Goal: Check status: Check status

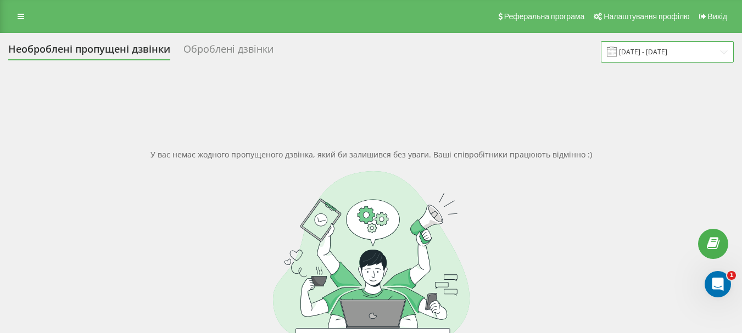
click at [673, 51] on input "[DATE] - [DATE]" at bounding box center [667, 51] width 133 height 21
click at [662, 51] on input "11.04.2025 - 11.04.2025" at bounding box center [667, 51] width 133 height 21
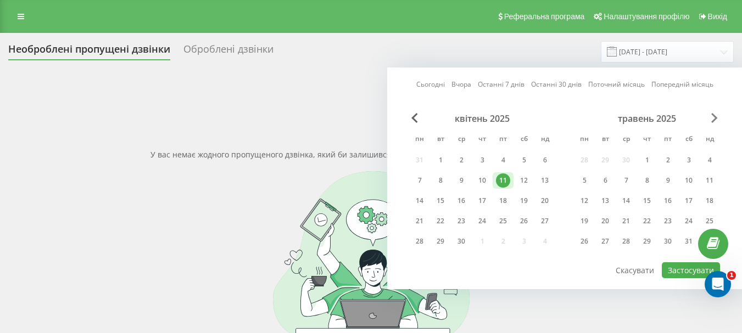
click at [714, 119] on span "Next Month" at bounding box center [714, 118] width 7 height 10
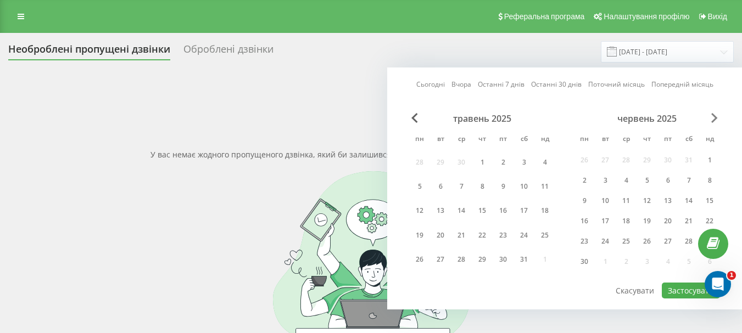
click at [714, 119] on span "Next Month" at bounding box center [714, 118] width 7 height 10
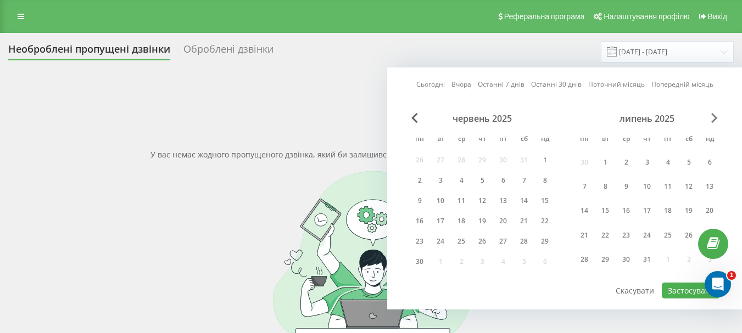
click at [714, 119] on span "Next Month" at bounding box center [714, 118] width 7 height 10
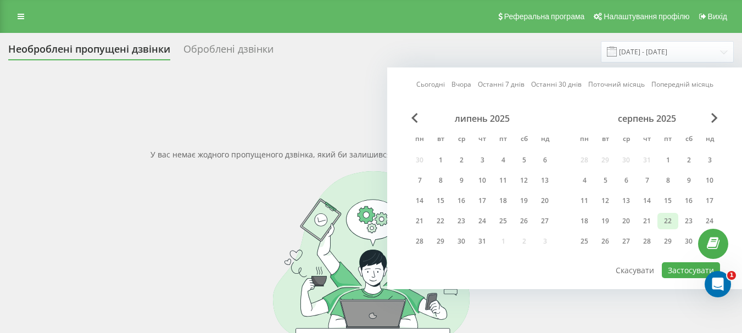
click at [672, 224] on div "22" at bounding box center [668, 221] width 14 height 14
click at [690, 274] on button "Застосувати" at bounding box center [691, 270] width 58 height 16
type input "[DATE] - [DATE]"
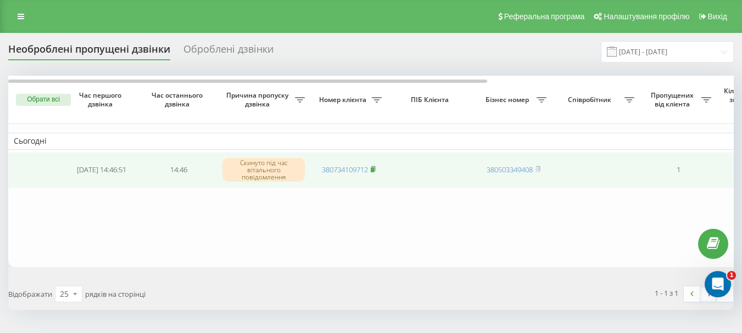
click at [375, 173] on span at bounding box center [373, 170] width 5 height 10
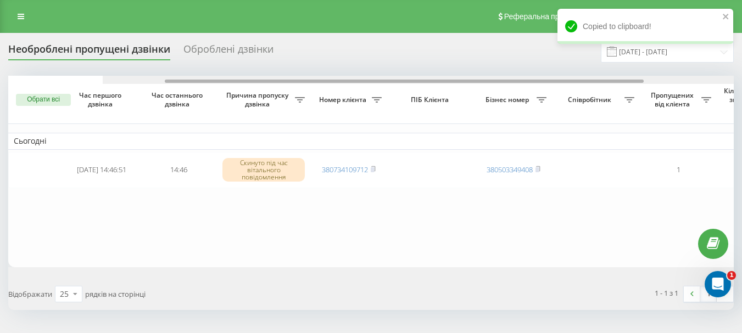
scroll to position [0, 94]
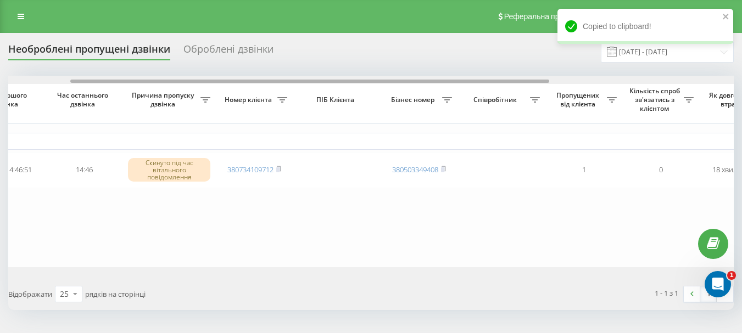
drag, startPoint x: 262, startPoint y: 83, endPoint x: 325, endPoint y: 86, distance: 62.7
click at [325, 86] on div "Обрати всі Час першого дзвінка Час останнього дзвінка Причина пропуску дзвінка …" at bounding box center [370, 171] width 725 height 191
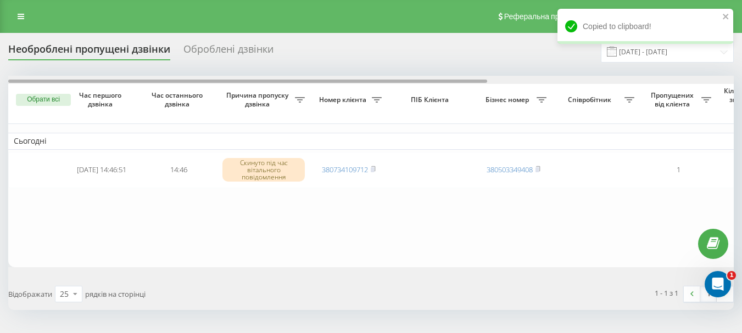
drag, startPoint x: 129, startPoint y: 80, endPoint x: 32, endPoint y: 75, distance: 97.3
click at [32, 75] on div "Необроблені пропущені дзвінки Оброблені дзвінки [DATE] - [DATE] Обрати всі Час …" at bounding box center [370, 175] width 725 height 269
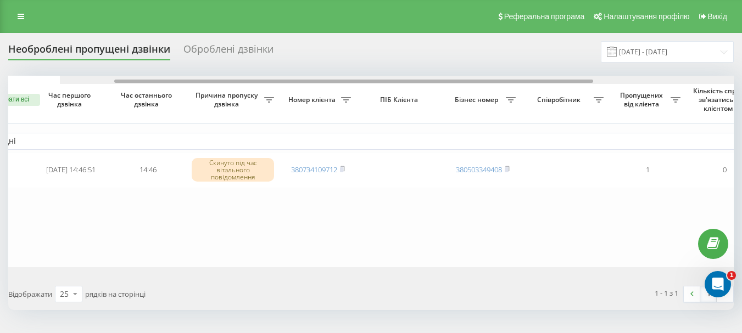
scroll to position [0, 12]
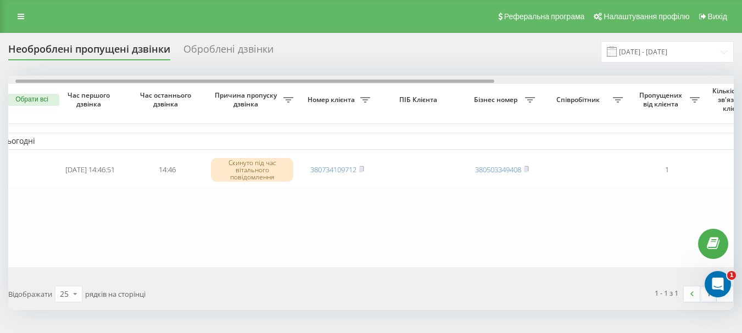
drag, startPoint x: 272, startPoint y: 81, endPoint x: 280, endPoint y: 92, distance: 13.4
click at [280, 92] on div "Обрати всі Час першого дзвінка Час останнього дзвінка Причина пропуску дзвінка …" at bounding box center [370, 171] width 725 height 191
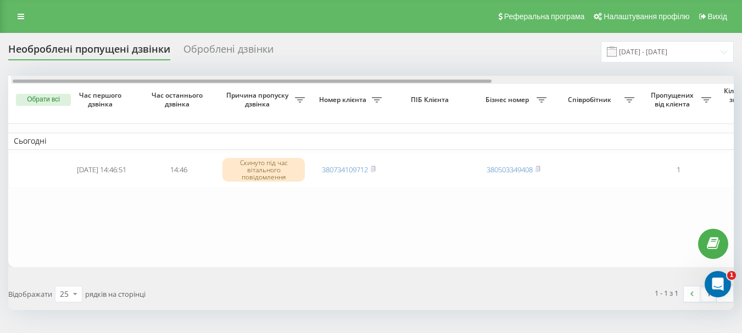
drag, startPoint x: 278, startPoint y: 82, endPoint x: 273, endPoint y: 103, distance: 21.6
click at [273, 103] on div "Обрати всі Час першого дзвінка Час останнього дзвінка Причина пропуску дзвінка …" at bounding box center [370, 171] width 725 height 191
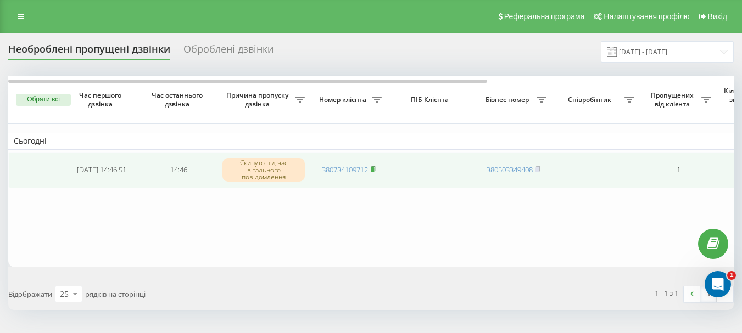
click at [375, 169] on icon at bounding box center [373, 168] width 4 height 5
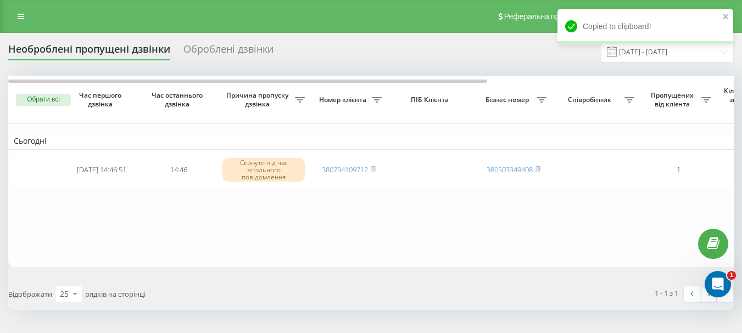
click at [350, 44] on div "Необроблені пропущені дзвінки Оброблені дзвінки 22.08.2025 - 22.08.2025" at bounding box center [370, 51] width 725 height 21
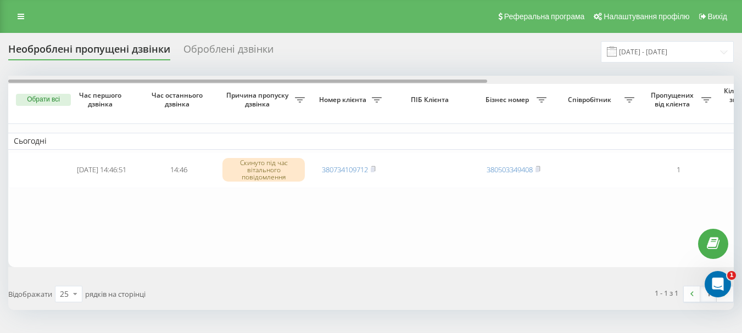
drag, startPoint x: 269, startPoint y: 81, endPoint x: 225, endPoint y: 96, distance: 47.1
click at [225, 96] on div "Обрати всі Час першого дзвінка Час останнього дзвінка Причина пропуску дзвінка …" at bounding box center [370, 171] width 725 height 191
